Goal: Task Accomplishment & Management: Use online tool/utility

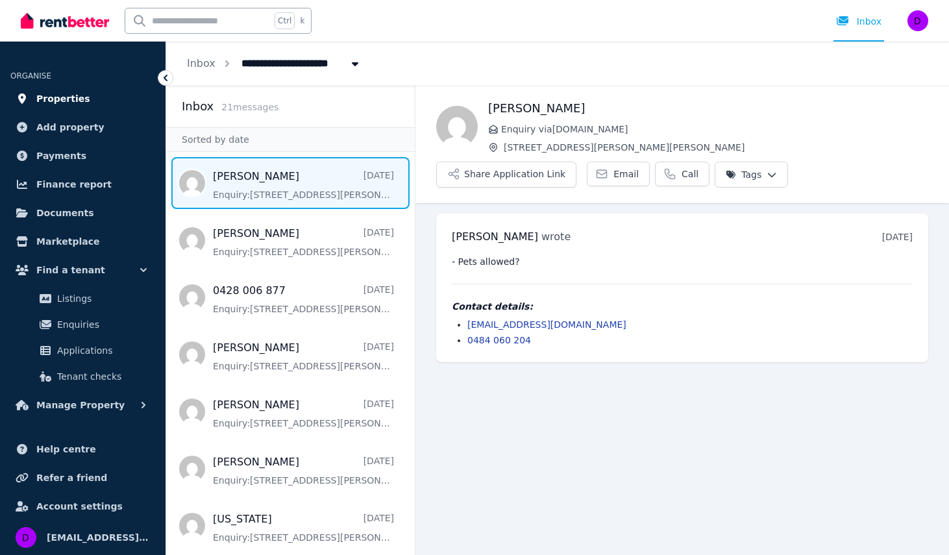
click at [71, 107] on link "Properties" at bounding box center [82, 99] width 145 height 26
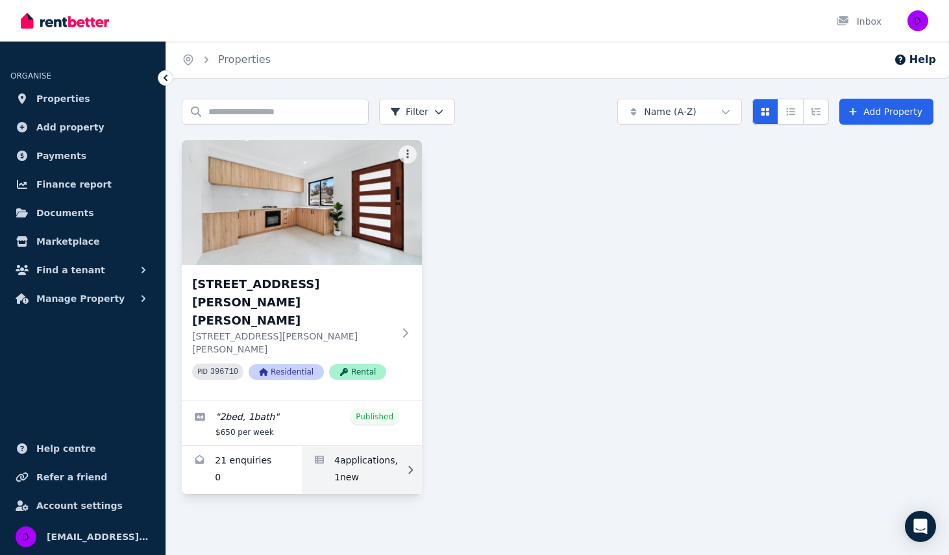
click at [347, 446] on link "Applications for 20 Morton Ave, Wellard" at bounding box center [362, 470] width 120 height 48
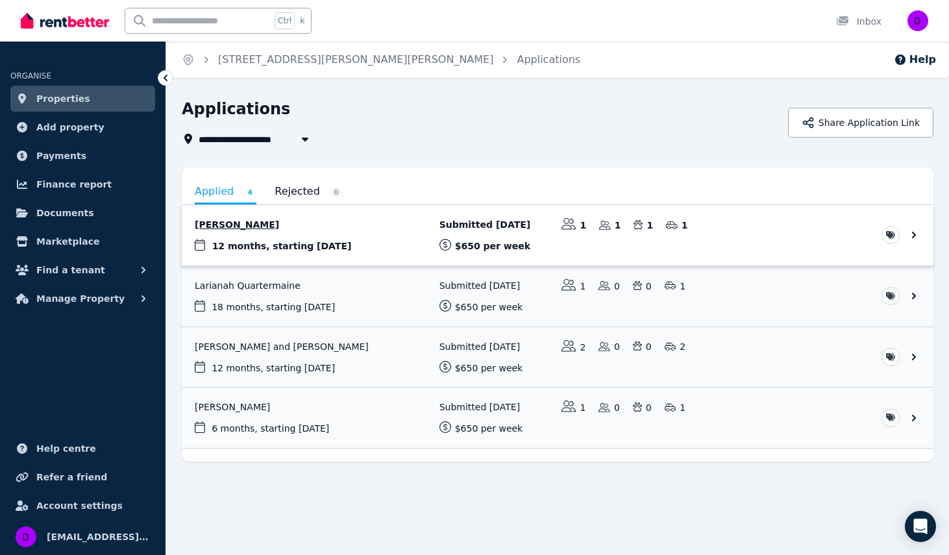
click at [222, 227] on link "View application: Cate Vose" at bounding box center [558, 235] width 752 height 60
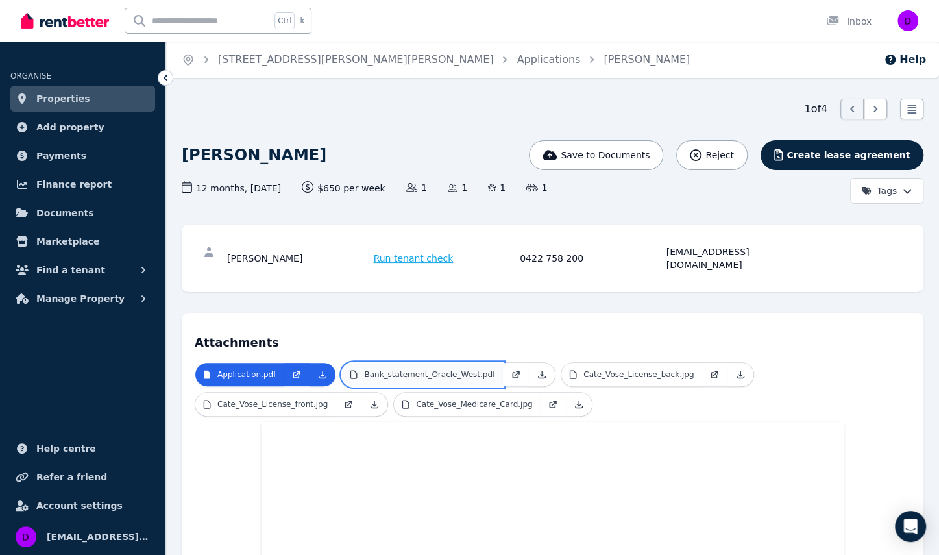
click at [430, 369] on p "Bank_statement_Oracle_West.pdf" at bounding box center [429, 374] width 131 height 10
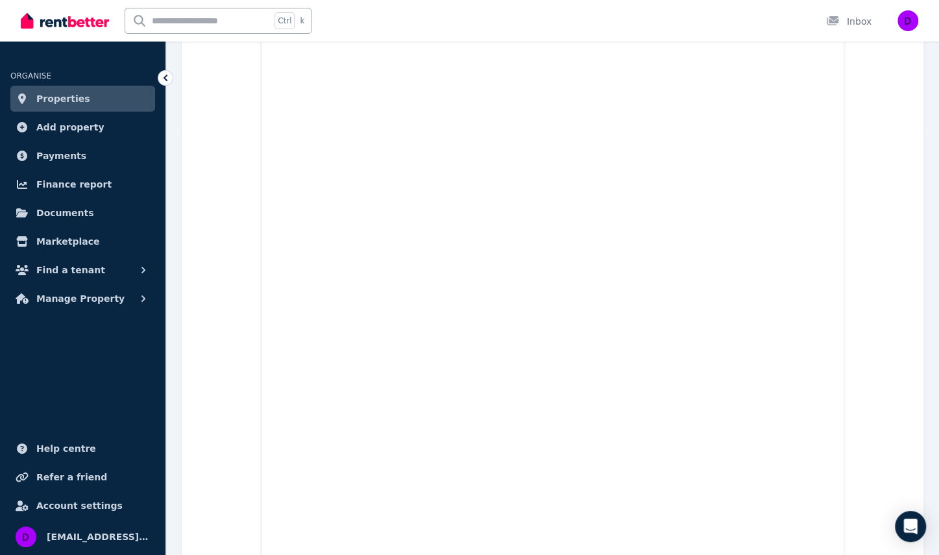
scroll to position [419, 0]
click at [62, 102] on span "Properties" at bounding box center [63, 99] width 54 height 16
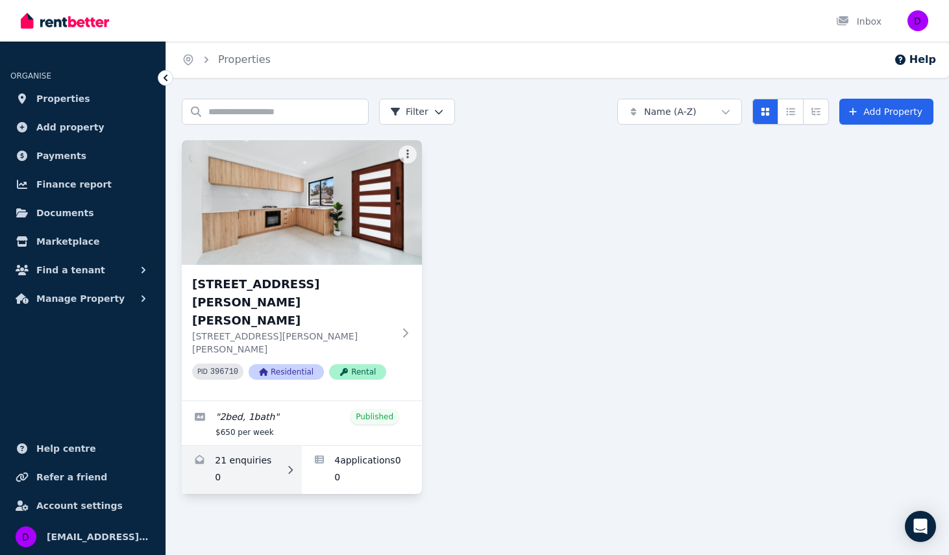
click at [254, 446] on link "Enquiries for 20 Morton Ave, Wellard" at bounding box center [242, 470] width 120 height 48
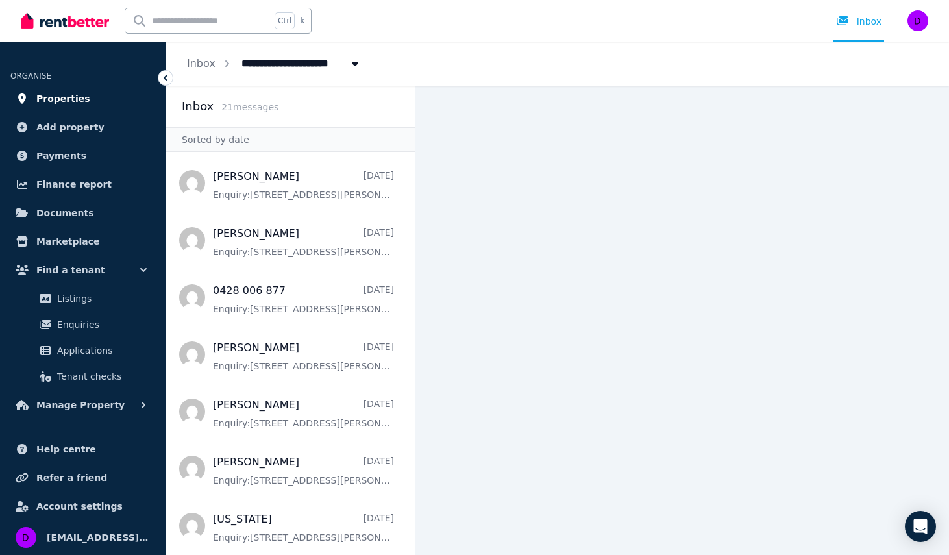
click at [63, 104] on span "Properties" at bounding box center [63, 99] width 54 height 16
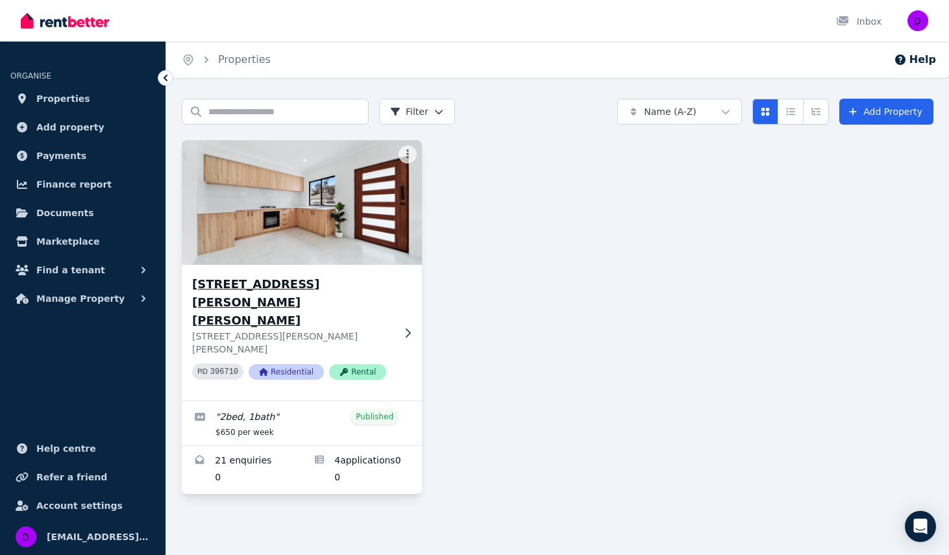
click at [277, 232] on img at bounding box center [302, 202] width 252 height 131
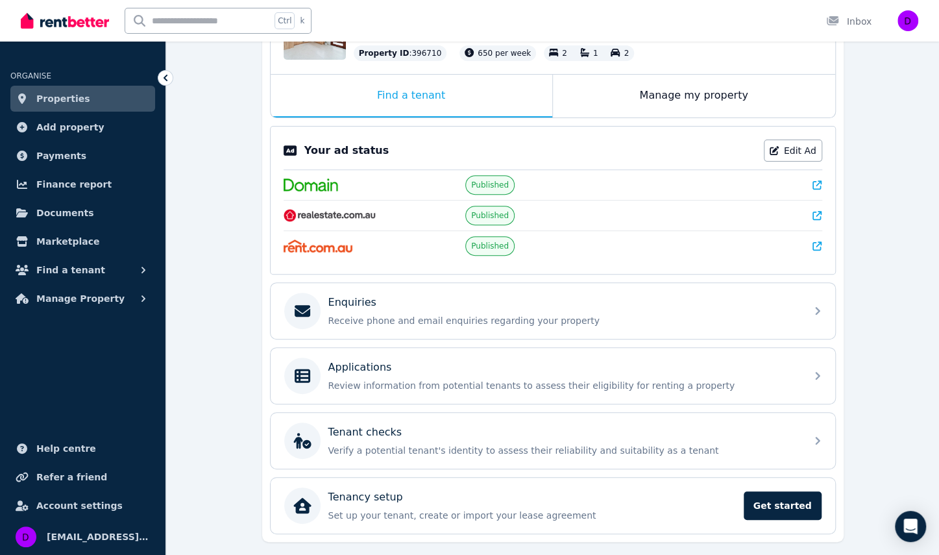
scroll to position [212, 0]
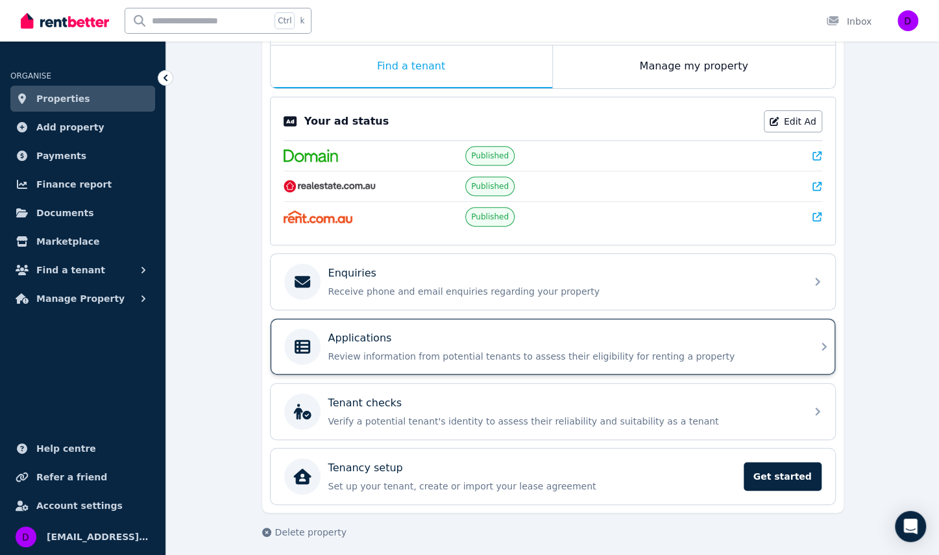
click at [818, 343] on icon at bounding box center [824, 347] width 16 height 16
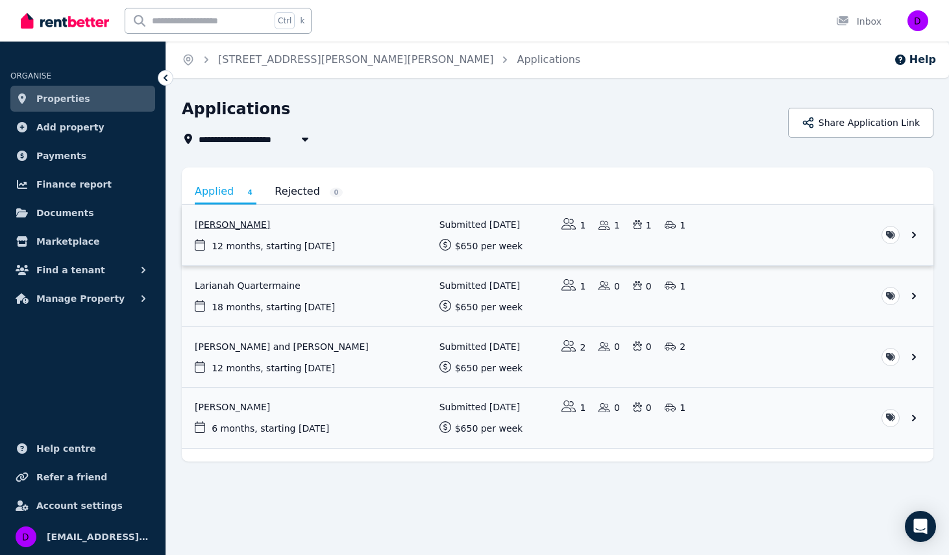
click at [223, 223] on link "View application: Cate Vose" at bounding box center [558, 235] width 752 height 60
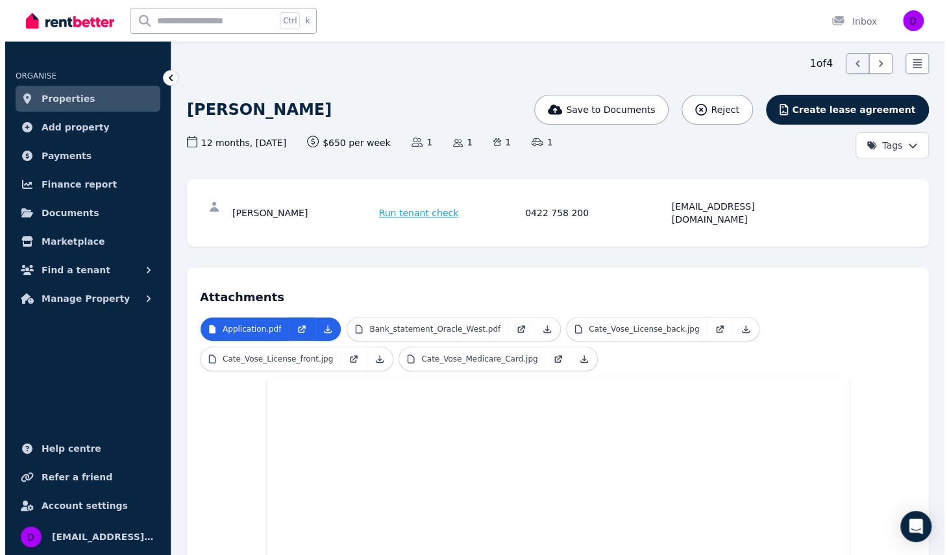
scroll to position [45, 0]
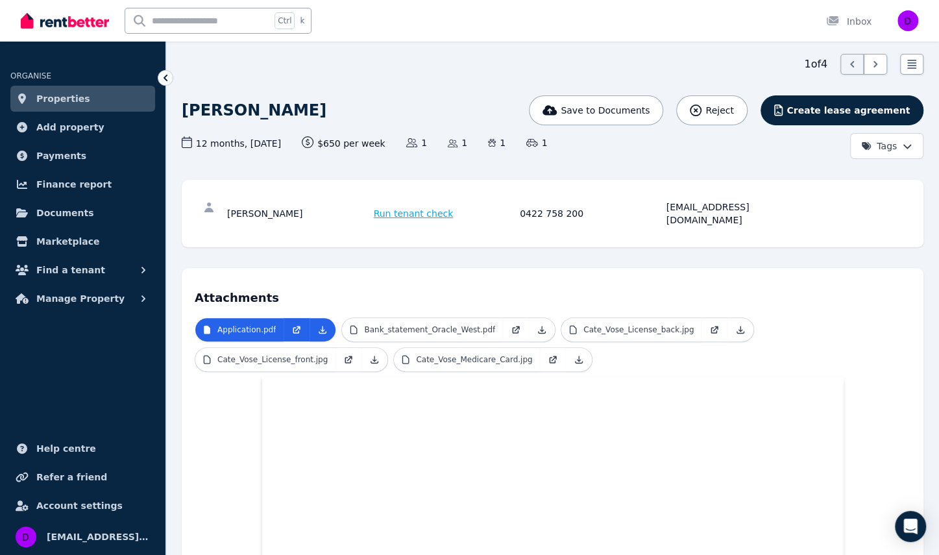
click at [406, 208] on span "Run tenant check" at bounding box center [414, 213] width 80 height 13
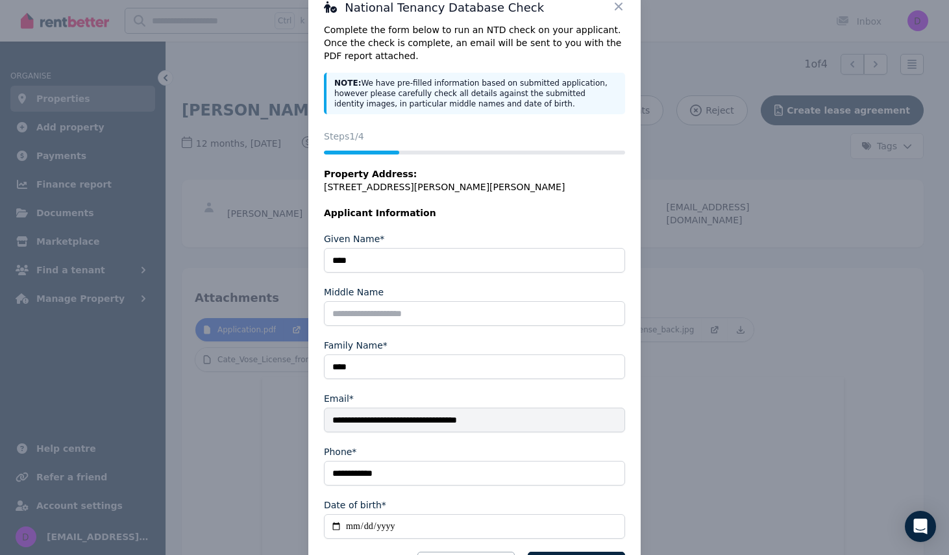
scroll to position [83, 0]
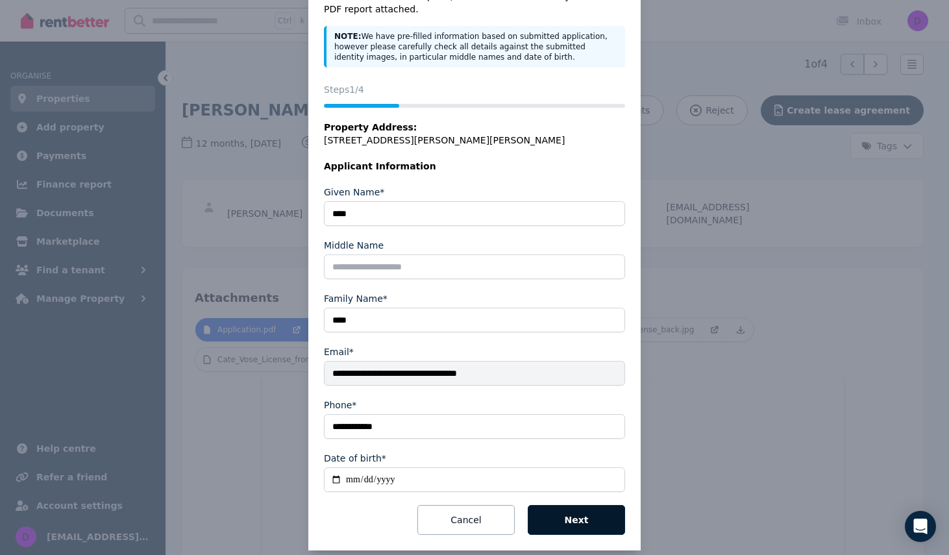
click at [576, 508] on button "Next" at bounding box center [576, 520] width 97 height 30
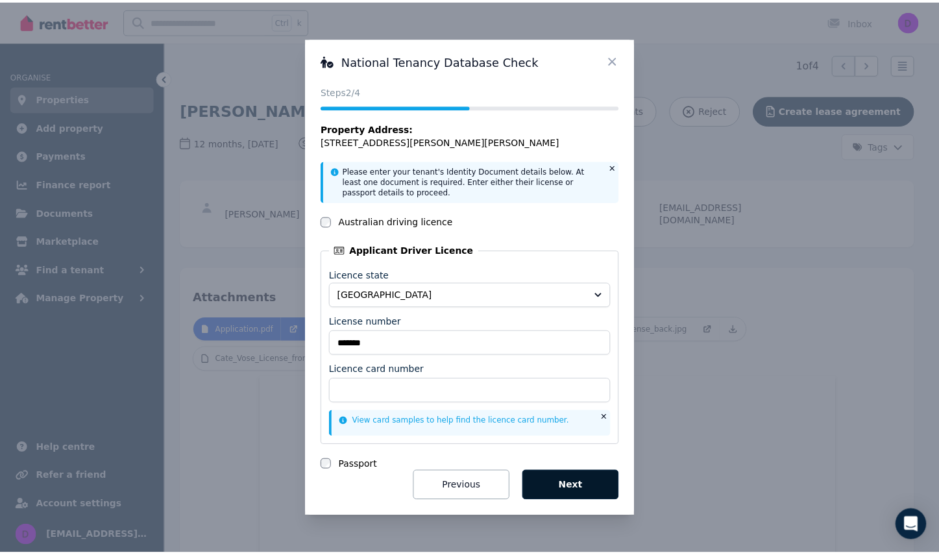
scroll to position [0, 0]
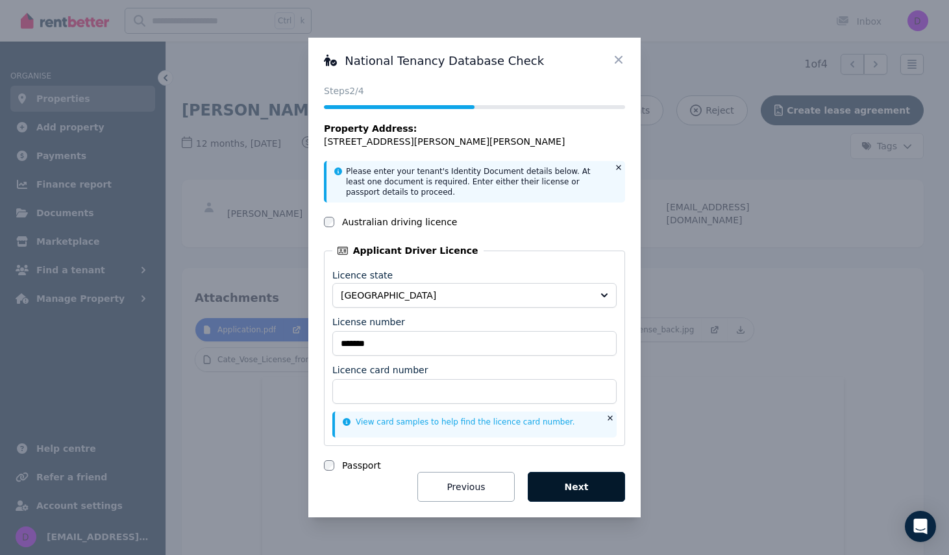
click at [561, 476] on button "Next" at bounding box center [576, 487] width 97 height 30
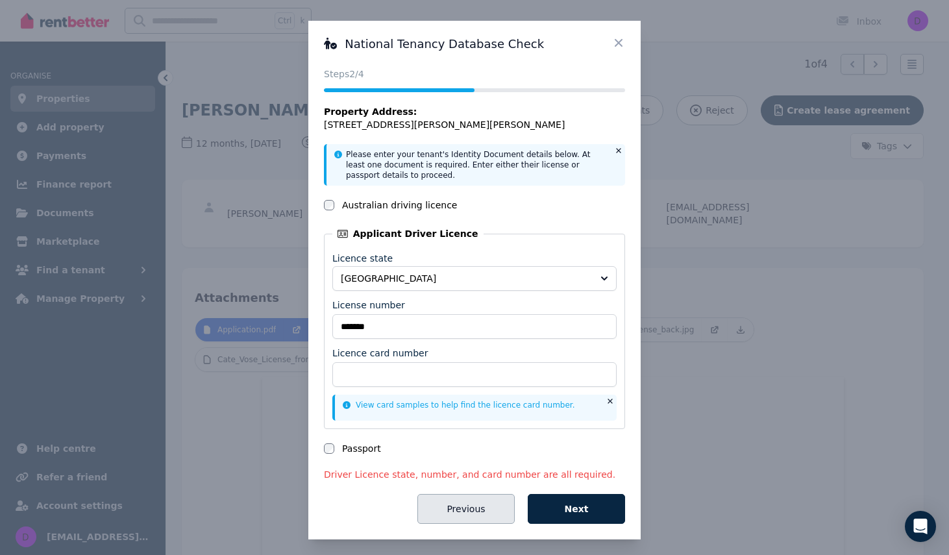
click at [467, 499] on button "Previous" at bounding box center [465, 509] width 97 height 30
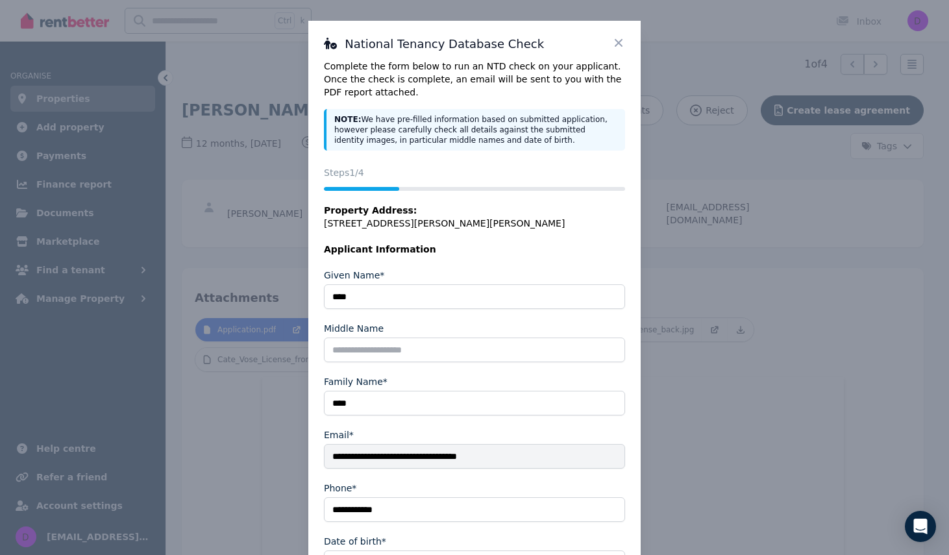
click at [616, 42] on icon at bounding box center [618, 42] width 13 height 13
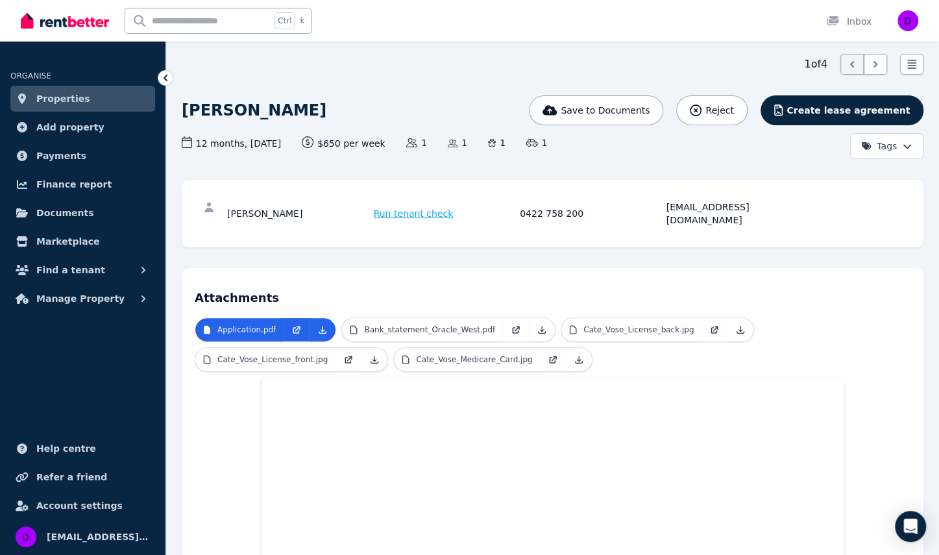
click at [752, 332] on ul "Application.pdf Bank_statement_Oracle_West.pdf Cate_Vose_License_back.jpg Cate_…" at bounding box center [553, 347] width 716 height 60
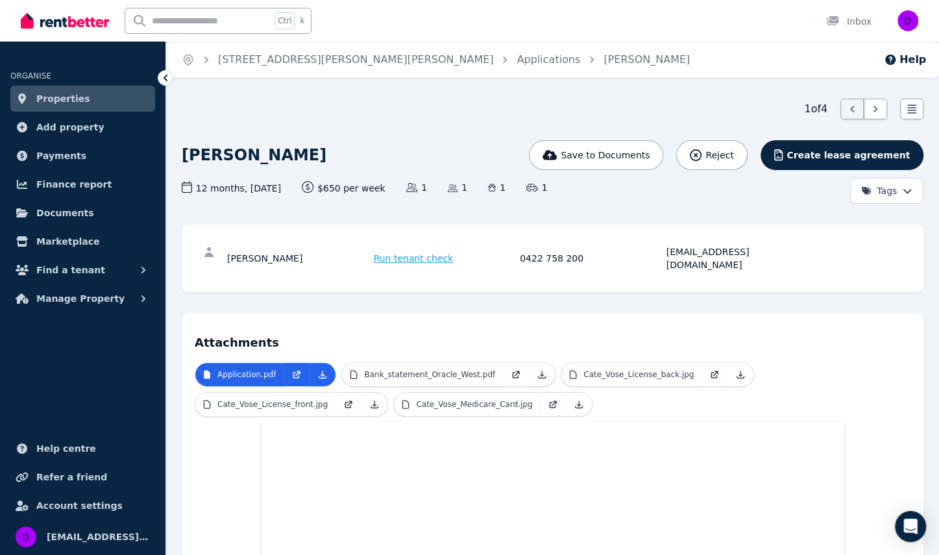
click at [69, 107] on link "Properties" at bounding box center [82, 99] width 145 height 26
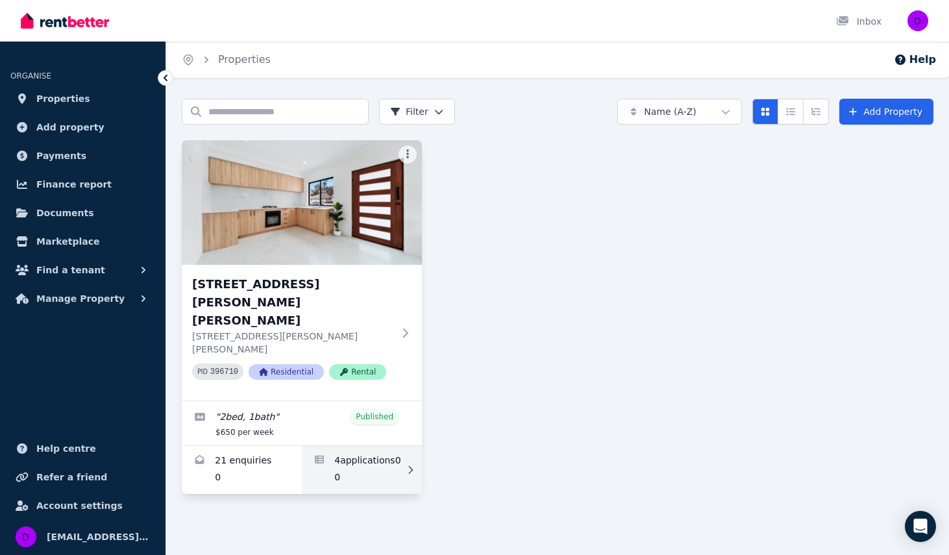
click at [354, 446] on link "Applications for 20 Morton Ave, Wellard" at bounding box center [362, 470] width 120 height 48
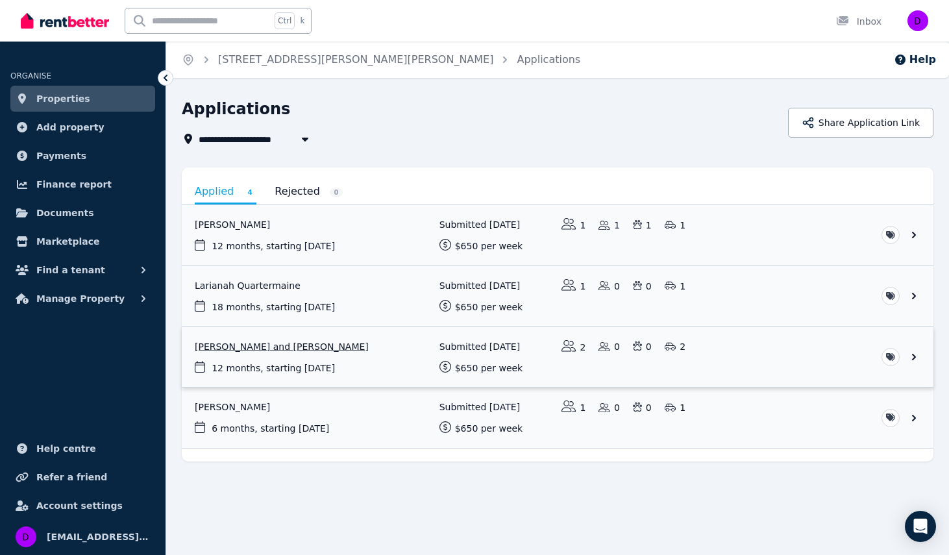
click at [267, 345] on link "View application: Kaitlyn Tucker and Jett Hastie" at bounding box center [558, 357] width 752 height 60
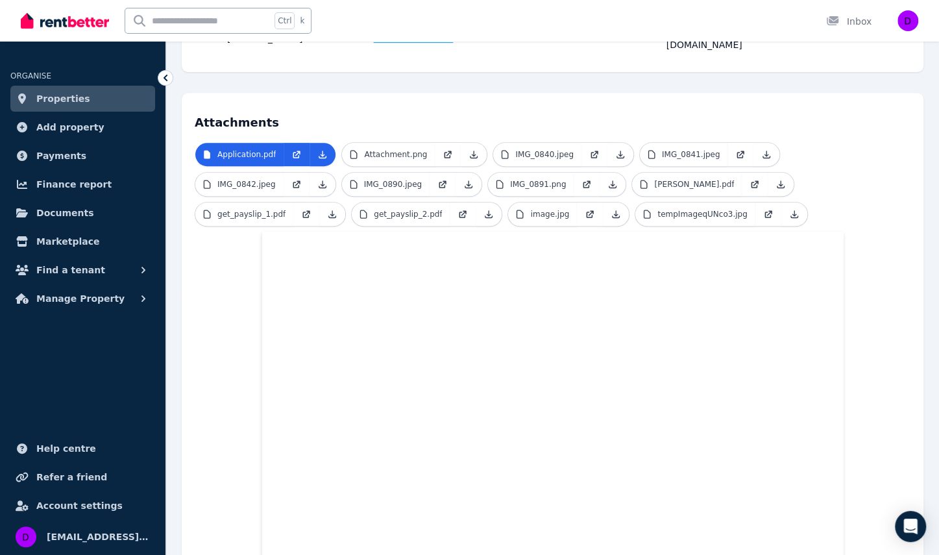
scroll to position [261, 0]
click at [374, 210] on p "get_payslip_2.pdf" at bounding box center [408, 215] width 68 height 10
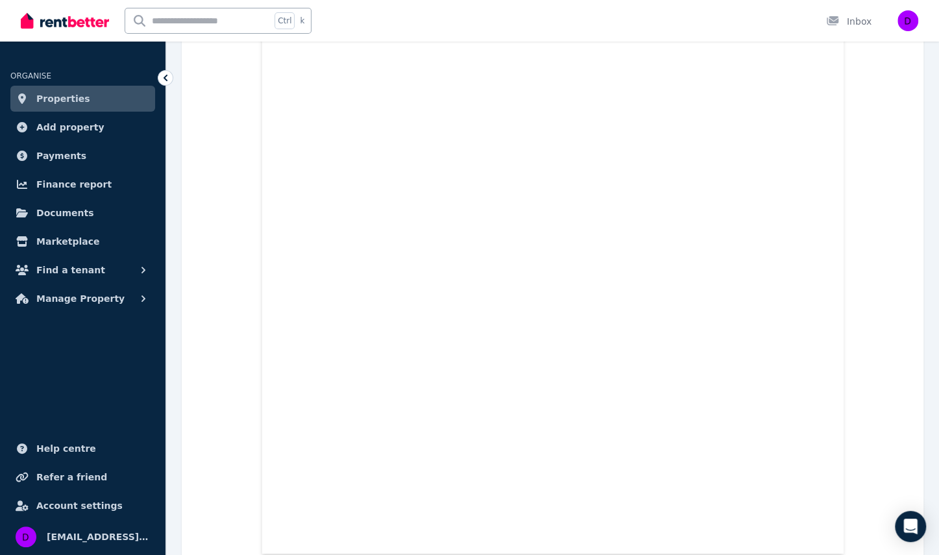
scroll to position [1667, 0]
